Goal: Information Seeking & Learning: Learn about a topic

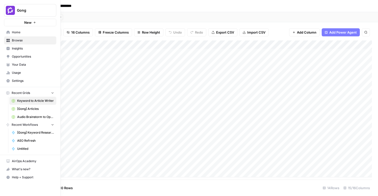
click at [15, 49] on span "Insights" at bounding box center [33, 48] width 42 height 5
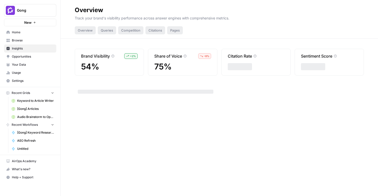
click at [20, 64] on span "Your Data" at bounding box center [33, 64] width 42 height 5
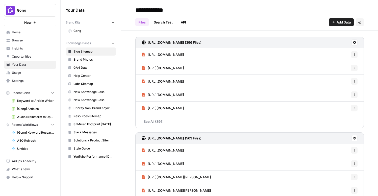
click at [22, 73] on span "Usage" at bounding box center [33, 72] width 42 height 5
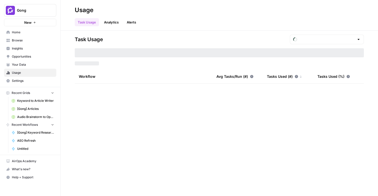
type input "August Tasks"
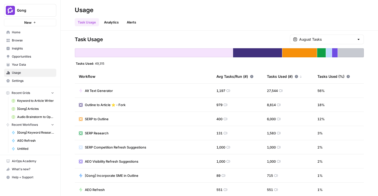
click at [95, 104] on span "Outline to Article ⭐️ - Fork" at bounding box center [105, 104] width 41 height 5
click at [125, 105] on span "Outline to Article ⭐️ - Fork" at bounding box center [105, 104] width 41 height 5
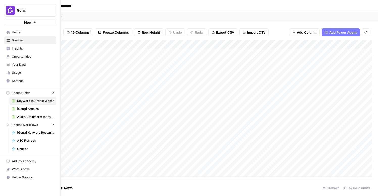
click at [28, 73] on span "Usage" at bounding box center [33, 72] width 42 height 5
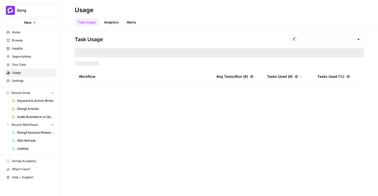
type input "August Tasks"
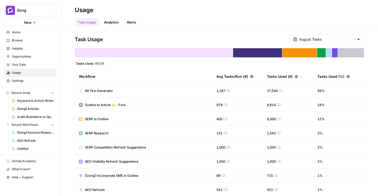
click at [109, 23] on link "Analytics" at bounding box center [111, 22] width 21 height 8
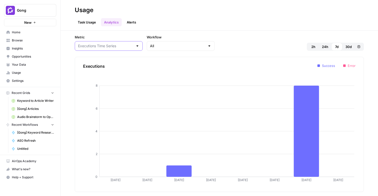
click at [109, 46] on input "Metric" at bounding box center [105, 45] width 55 height 5
click at [104, 75] on button "Tasks Time Series" at bounding box center [101, 72] width 48 height 7
type input "Tasks Time Series"
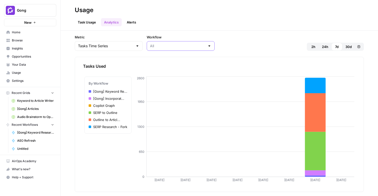
click at [150, 47] on input "Workflow" at bounding box center [177, 45] width 55 height 5
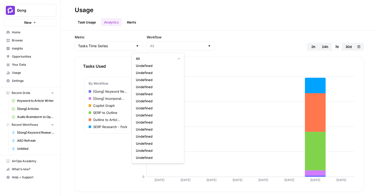
type input "All"
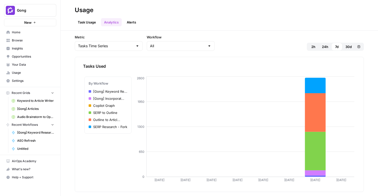
click at [168, 24] on div "Task Usage Analytics Alerts" at bounding box center [219, 20] width 289 height 12
click at [28, 110] on span "[Gong] Articles" at bounding box center [35, 109] width 37 height 5
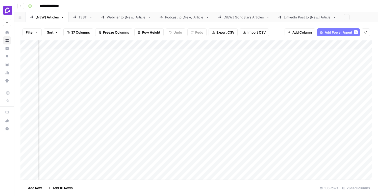
scroll to position [0, 959]
click at [214, 98] on div "Add Column" at bounding box center [195, 109] width 351 height 139
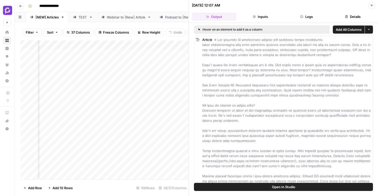
click at [322, 17] on button "Logs" at bounding box center [306, 17] width 44 height 8
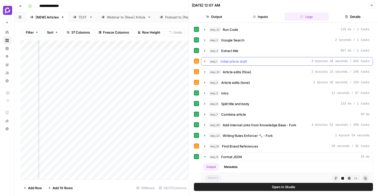
click at [202, 62] on button "step_1 Initial article draft 3 minutes 48 seconds / 841 tasks" at bounding box center [286, 61] width 171 height 8
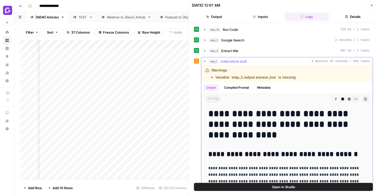
click at [202, 62] on button "step_1 Initial article draft 3 minutes 48 seconds / 841 tasks" at bounding box center [286, 61] width 171 height 8
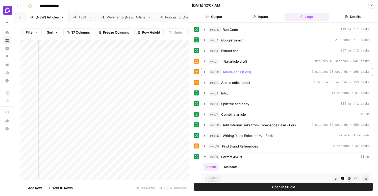
click at [204, 73] on icon "button" at bounding box center [205, 72] width 4 height 4
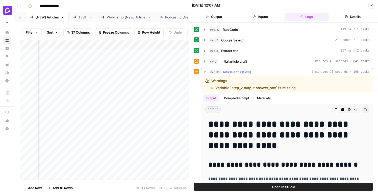
click at [204, 73] on icon "button" at bounding box center [205, 72] width 4 height 4
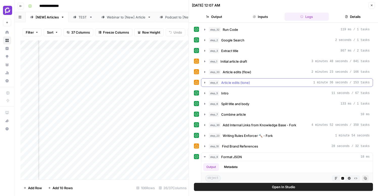
click at [205, 83] on icon "button" at bounding box center [205, 83] width 4 height 4
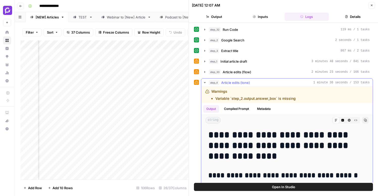
click at [205, 80] on button "step_4 Article edits (tone) 1 minute 36 seconds / 153 tasks" at bounding box center [286, 83] width 171 height 8
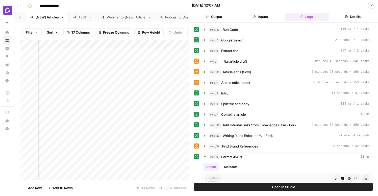
click at [373, 5] on icon "button" at bounding box center [371, 5] width 3 height 3
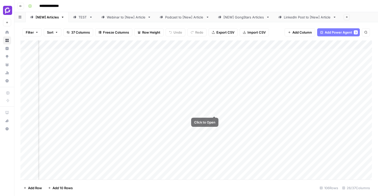
click at [215, 96] on div "Add Column" at bounding box center [195, 109] width 351 height 139
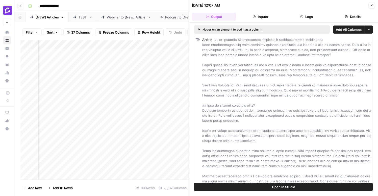
click at [348, 18] on button "Details" at bounding box center [353, 17] width 44 height 8
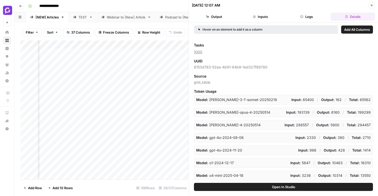
scroll to position [0, 988]
click at [94, 97] on div "Add Column" at bounding box center [104, 109] width 168 height 139
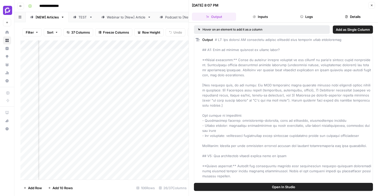
click at [348, 17] on button "Details" at bounding box center [353, 17] width 44 height 8
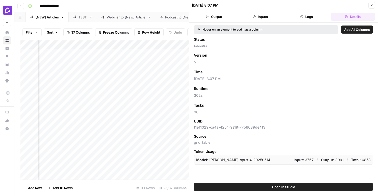
scroll to position [0, 638]
click at [87, 96] on div "Add Column" at bounding box center [104, 109] width 168 height 139
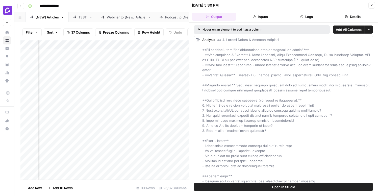
click at [353, 16] on button "Details" at bounding box center [353, 17] width 44 height 8
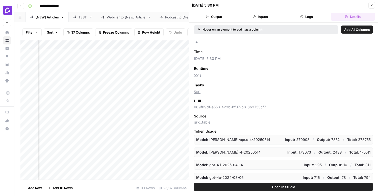
scroll to position [0, 943]
click at [140, 98] on div "Add Column" at bounding box center [104, 109] width 168 height 139
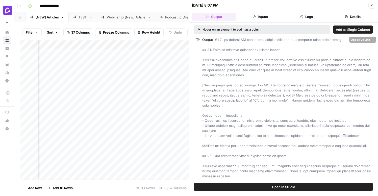
click at [351, 15] on button "Details" at bounding box center [353, 17] width 44 height 8
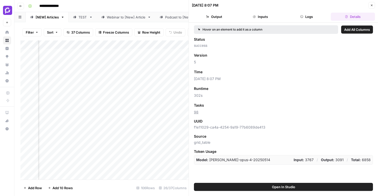
scroll to position [0, 585]
click at [137, 97] on div "Add Column" at bounding box center [104, 109] width 168 height 139
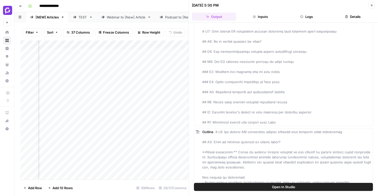
scroll to position [549, 0]
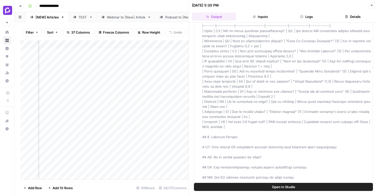
click at [353, 18] on button "Details" at bounding box center [353, 17] width 44 height 8
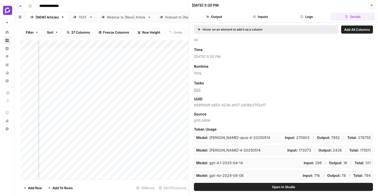
scroll to position [15, 397]
click at [99, 81] on div "Add Column" at bounding box center [104, 109] width 168 height 139
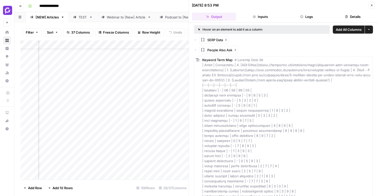
click at [352, 17] on button "Details" at bounding box center [353, 17] width 44 height 8
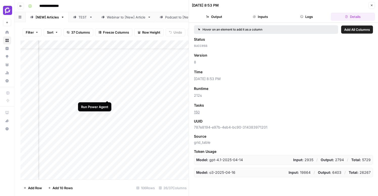
scroll to position [15, 0]
click at [373, 6] on button "Close" at bounding box center [371, 5] width 7 height 7
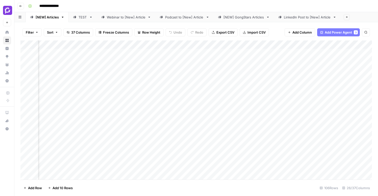
scroll to position [0, 1006]
click at [275, 44] on div "Add Column" at bounding box center [195, 109] width 351 height 139
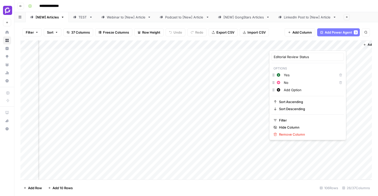
click at [351, 98] on div "Add Column" at bounding box center [195, 109] width 351 height 139
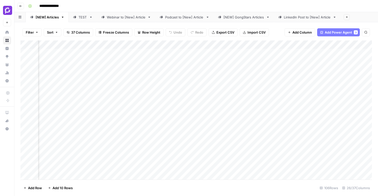
scroll to position [0, 0]
click at [34, 32] on button "Filter" at bounding box center [31, 32] width 19 height 8
click at [18, 33] on div "Filter Sort 37 Columns Freeze Columns Row Height Undo Redo Export CSV Import CS…" at bounding box center [196, 109] width 364 height 174
